Goal: Find specific page/section: Find specific page/section

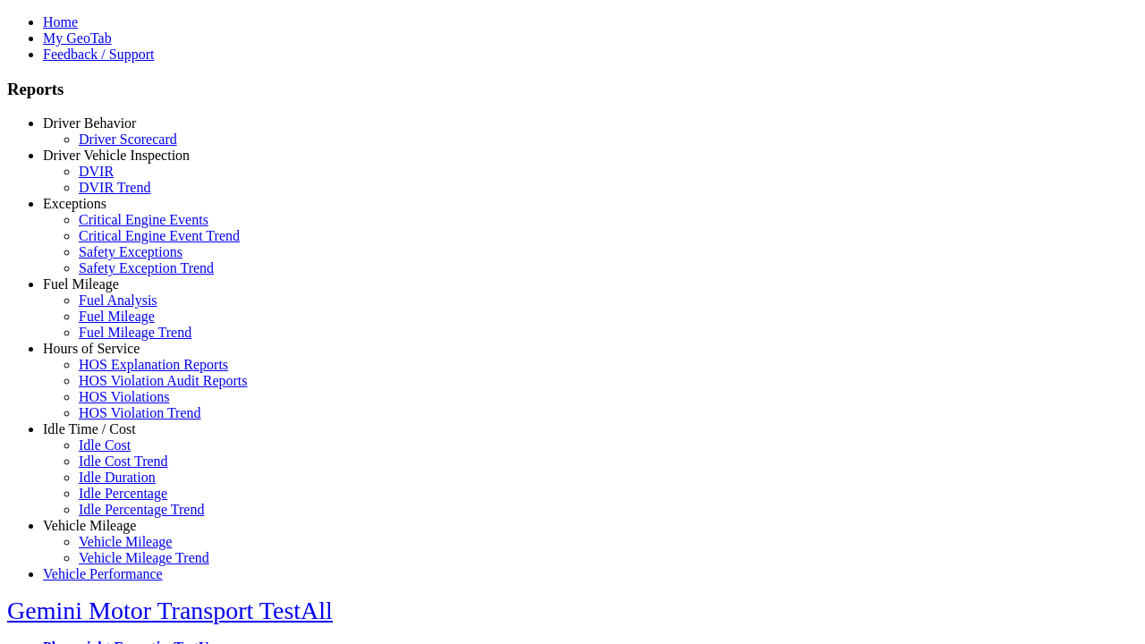
click at [103, 131] on link "Driver Behavior" at bounding box center [89, 122] width 93 height 15
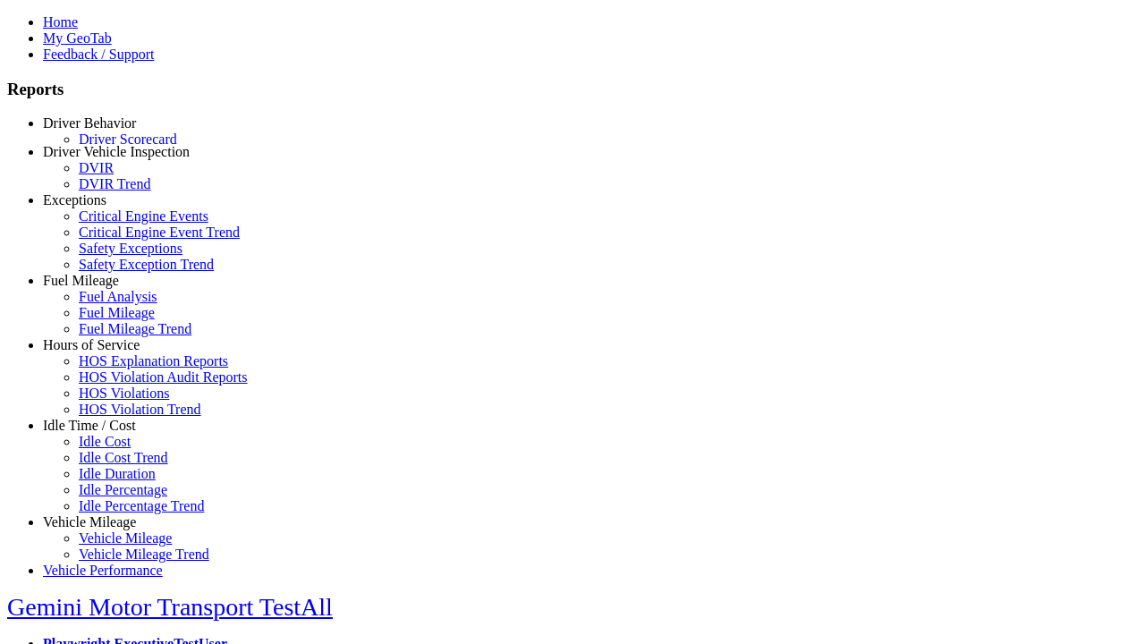
scroll to position [4, 0]
click at [116, 143] on link "Driver Scorecard" at bounding box center [128, 135] width 98 height 15
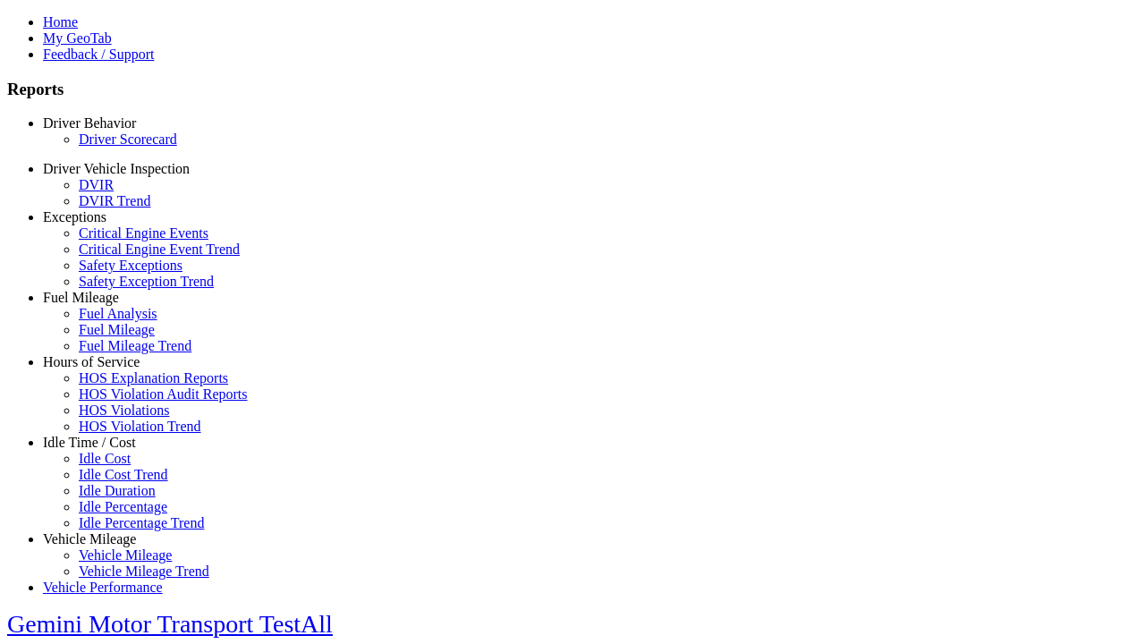
scroll to position [374, 0]
